Goal: Transaction & Acquisition: Book appointment/travel/reservation

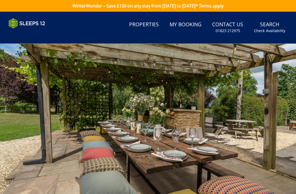
click at [146, 25] on link "Properties" at bounding box center [144, 25] width 34 height 12
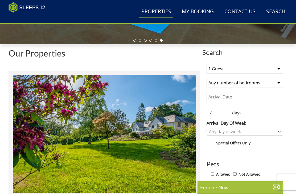
scroll to position [160, 0]
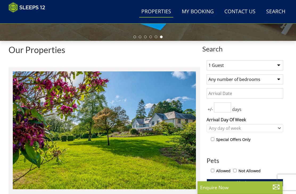
click at [276, 66] on select "1 Guest 2 Guests 3 Guests 4 Guests 5 Guests 6 Guests 7 Guests 8 Guests 9 Guests…" at bounding box center [244, 65] width 77 height 10
select select "25"
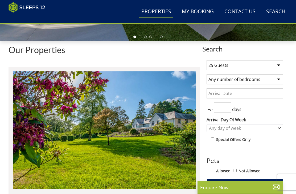
click at [276, 69] on select "1 Guest 2 Guests 3 Guests 4 Guests 5 Guests 6 Guests 7 Guests 8 Guests 9 Guests…" at bounding box center [244, 65] width 77 height 10
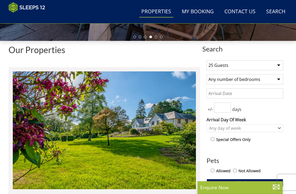
click at [279, 81] on select "Any number of bedrooms 3 Bedrooms 4 Bedrooms 5 Bedrooms 6 Bedrooms 7 Bedrooms 8…" at bounding box center [244, 79] width 77 height 10
select select "11"
click at [253, 90] on input "Date" at bounding box center [244, 94] width 77 height 10
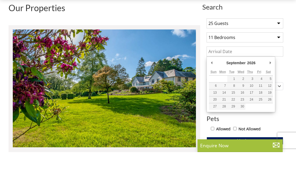
type input "[DATE]"
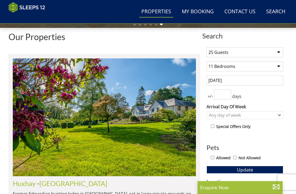
scroll to position [169, 0]
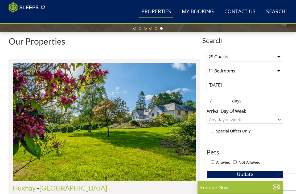
click at [224, 100] on input "number" at bounding box center [222, 99] width 17 height 10
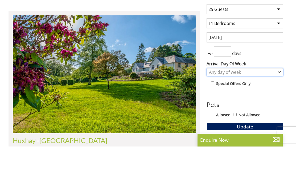
click at [274, 117] on div "Any day of week" at bounding box center [241, 120] width 69 height 6
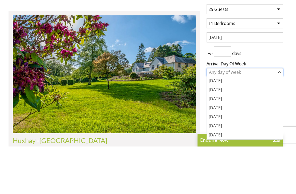
scroll to position [216, 0]
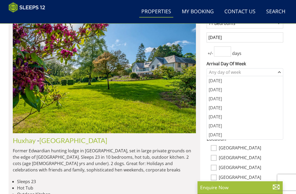
click at [218, 119] on div "[DATE]" at bounding box center [245, 116] width 76 height 9
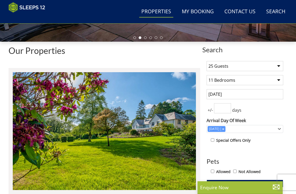
click at [227, 109] on input "number" at bounding box center [222, 108] width 17 height 10
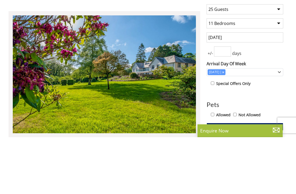
type input "3"
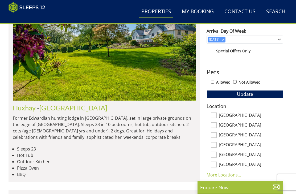
scroll to position [247, 0]
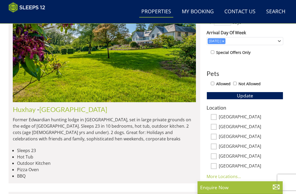
type input "14"
click at [254, 97] on button "Update" at bounding box center [244, 95] width 77 height 7
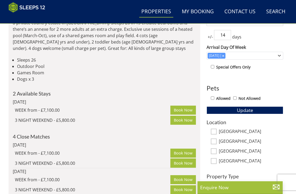
scroll to position [232, 0]
click at [32, 10] on link "[PERSON_NAME]" at bounding box center [39, 6] width 53 height 8
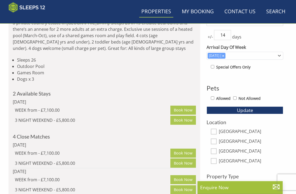
scroll to position [233, 0]
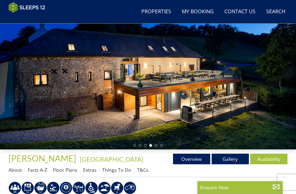
scroll to position [51, 0]
click at [229, 162] on link "Gallery" at bounding box center [229, 159] width 37 height 11
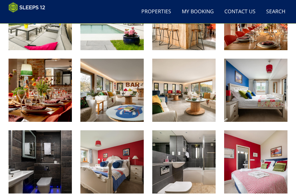
scroll to position [318, 0]
click at [123, 102] on img at bounding box center [111, 90] width 63 height 63
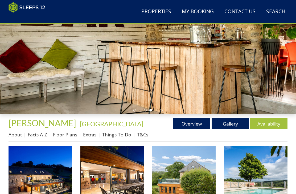
scroll to position [87, 0]
click at [194, 125] on link "Overview" at bounding box center [191, 124] width 37 height 11
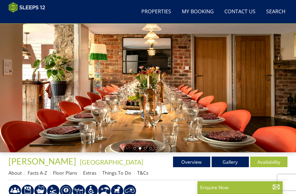
scroll to position [60, 0]
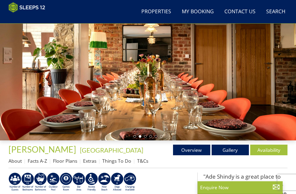
click at [264, 152] on link "Availability" at bounding box center [268, 150] width 37 height 11
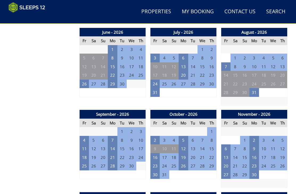
scroll to position [453, 0]
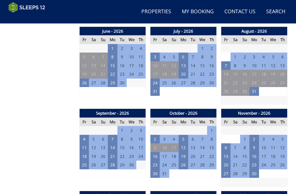
click at [85, 154] on td "18" at bounding box center [85, 156] width 10 height 9
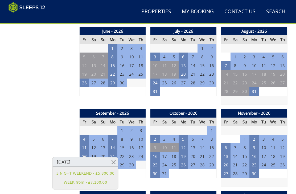
click at [85, 137] on td "4" at bounding box center [85, 139] width 10 height 9
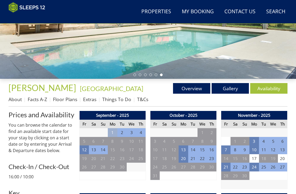
scroll to position [120, 0]
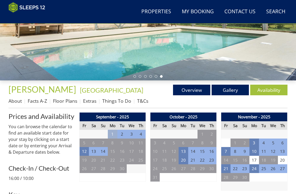
click at [63, 102] on link "Floor Plans" at bounding box center [65, 101] width 24 height 6
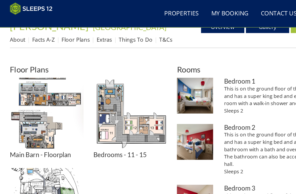
scroll to position [187, 0]
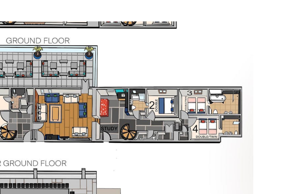
click at [34, 67] on img at bounding box center [40, 98] width 63 height 63
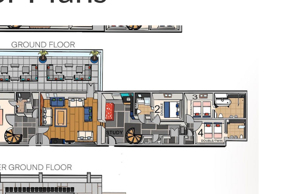
click at [39, 67] on img at bounding box center [40, 98] width 63 height 63
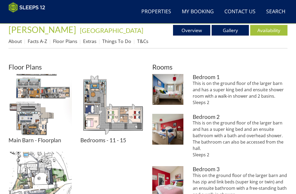
scroll to position [180, 0]
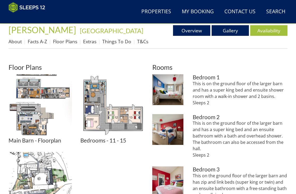
click at [43, 128] on img at bounding box center [40, 105] width 63 height 63
click at [124, 128] on img at bounding box center [111, 105] width 63 height 63
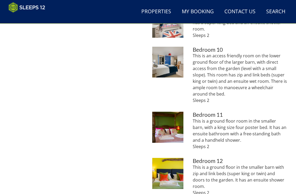
scroll to position [586, 0]
click at [172, 132] on img at bounding box center [167, 127] width 31 height 31
click at [168, 176] on img at bounding box center [167, 173] width 31 height 31
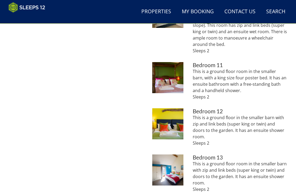
scroll to position [635, 0]
click at [170, 168] on img at bounding box center [167, 170] width 31 height 31
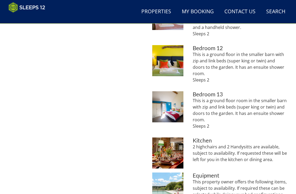
scroll to position [699, 0]
click at [179, 141] on img at bounding box center [167, 153] width 31 height 31
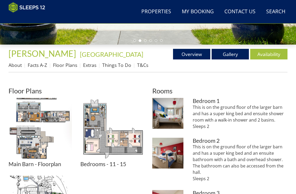
scroll to position [156, 0]
click at [42, 152] on img at bounding box center [40, 129] width 63 height 63
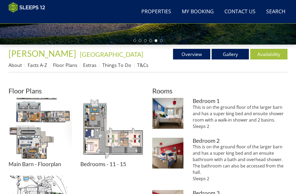
click at [124, 149] on img at bounding box center [111, 129] width 63 height 63
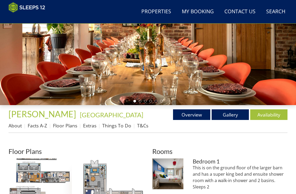
scroll to position [96, 0]
click at [203, 116] on link "Overview" at bounding box center [191, 115] width 37 height 11
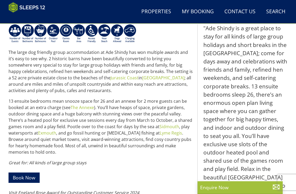
scroll to position [209, 0]
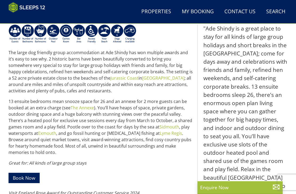
click at [82, 109] on link "The Annexe" at bounding box center [81, 108] width 23 height 6
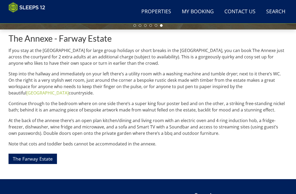
scroll to position [170, 0]
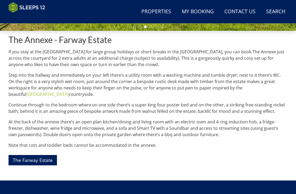
click at [40, 155] on link "The Farway Estate" at bounding box center [33, 160] width 48 height 10
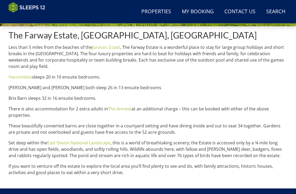
scroll to position [192, 0]
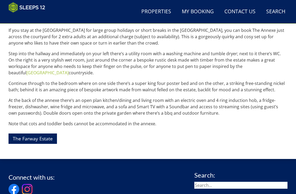
scroll to position [170, 0]
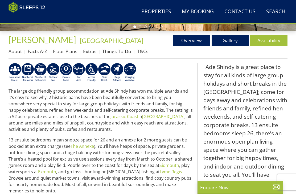
scroll to position [209, 0]
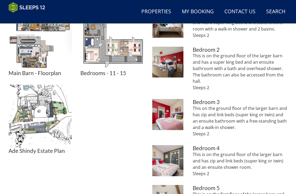
scroll to position [248, 0]
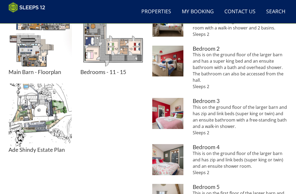
click at [51, 127] on img at bounding box center [40, 115] width 63 height 63
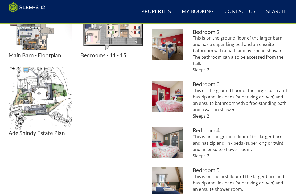
scroll to position [266, 0]
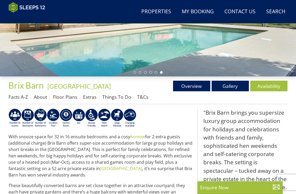
scroll to position [124, 0]
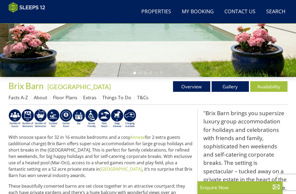
click at [198, 86] on link "Overview" at bounding box center [191, 86] width 37 height 11
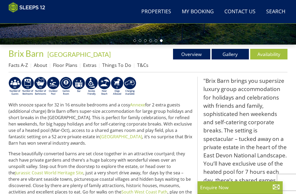
scroll to position [140, 0]
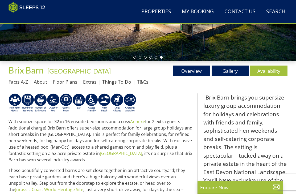
click at [232, 72] on link "Gallery" at bounding box center [229, 71] width 37 height 11
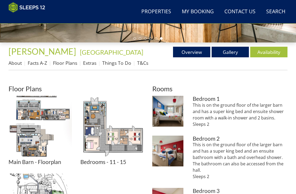
scroll to position [151, 0]
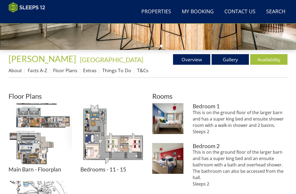
click at [37, 72] on link "Facts A-Z" at bounding box center [37, 71] width 19 height 6
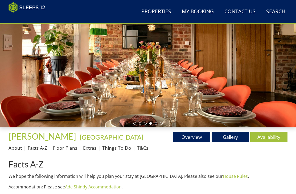
scroll to position [73, 0]
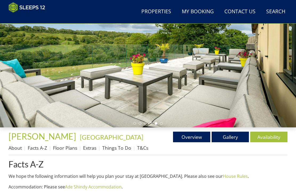
click at [201, 137] on link "Overview" at bounding box center [191, 137] width 37 height 11
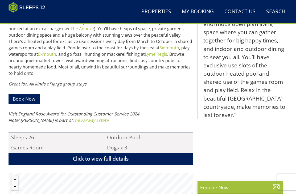
scroll to position [289, 0]
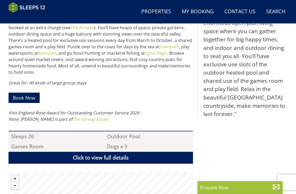
click at [143, 159] on link "Click to view full details" at bounding box center [101, 158] width 184 height 12
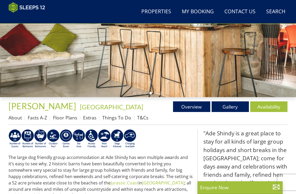
scroll to position [100, 0]
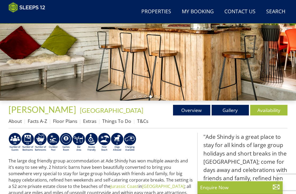
click at [199, 114] on link "Overview" at bounding box center [191, 110] width 37 height 11
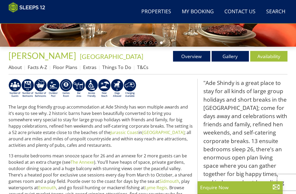
scroll to position [153, 0]
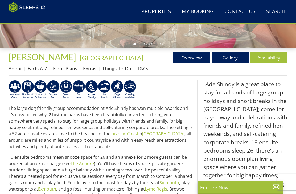
click at [196, 56] on link "Overview" at bounding box center [191, 57] width 37 height 11
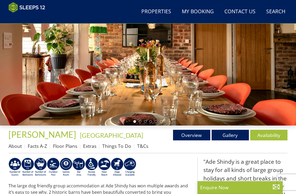
scroll to position [69, 0]
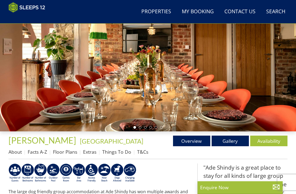
click at [231, 136] on link "Gallery" at bounding box center [229, 141] width 37 height 11
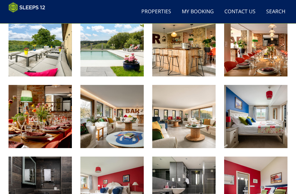
scroll to position [292, 0]
click at [115, 134] on img at bounding box center [111, 116] width 63 height 63
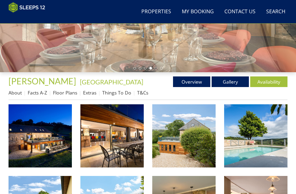
scroll to position [148, 0]
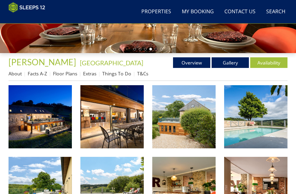
click at [70, 76] on link "Floor Plans" at bounding box center [65, 74] width 24 height 6
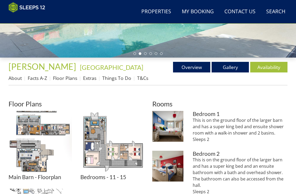
scroll to position [144, 0]
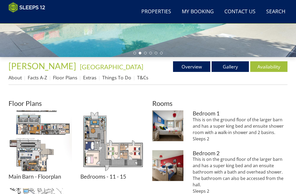
click at [64, 79] on link "Floor Plans" at bounding box center [65, 78] width 24 height 6
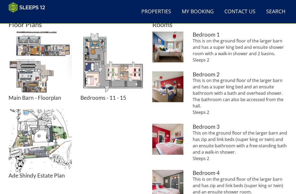
scroll to position [223, 0]
click at [46, 154] on img at bounding box center [40, 141] width 63 height 63
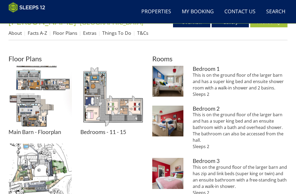
scroll to position [188, 0]
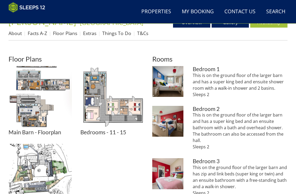
click at [34, 120] on img at bounding box center [40, 97] width 63 height 63
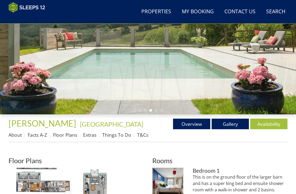
scroll to position [86, 0]
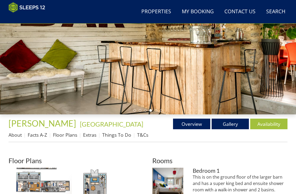
click at [230, 124] on link "Gallery" at bounding box center [229, 124] width 37 height 11
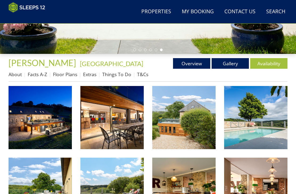
scroll to position [147, 0]
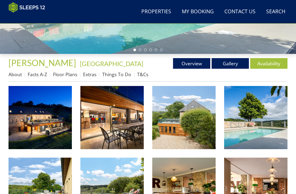
click at [54, 138] on img at bounding box center [40, 117] width 63 height 63
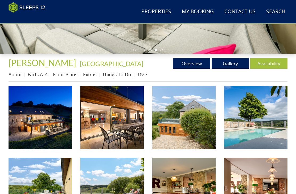
click at [193, 60] on link "Overview" at bounding box center [191, 63] width 37 height 11
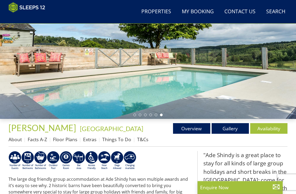
scroll to position [82, 0]
click at [228, 129] on link "Gallery" at bounding box center [229, 128] width 37 height 11
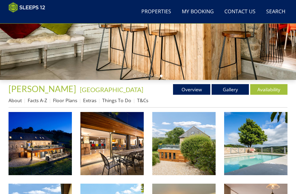
scroll to position [121, 0]
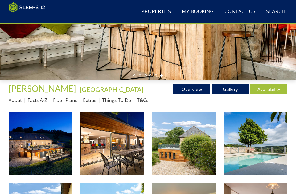
click at [62, 97] on link "Floor Plans" at bounding box center [65, 100] width 24 height 6
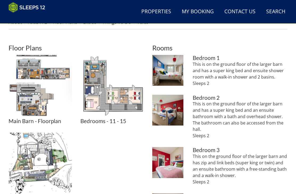
scroll to position [199, 0]
click at [46, 162] on img at bounding box center [40, 164] width 63 height 63
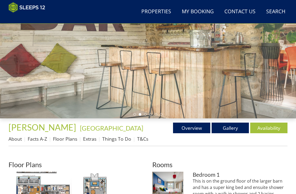
scroll to position [82, 0]
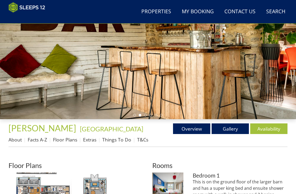
click at [18, 143] on link "About" at bounding box center [15, 140] width 13 height 6
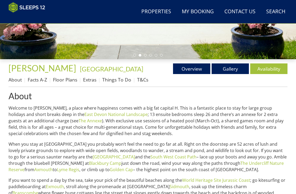
scroll to position [141, 0]
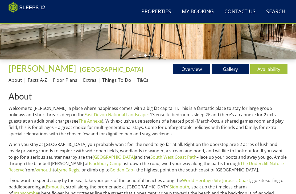
click at [37, 81] on link "Facts A-Z" at bounding box center [37, 80] width 19 height 6
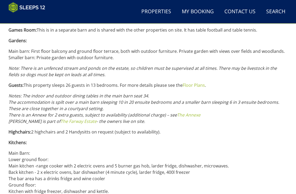
scroll to position [489, 0]
